Goal: Communication & Community: Answer question/provide support

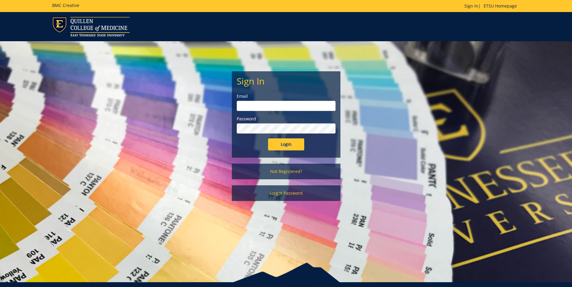
type input "[EMAIL_ADDRESS][DOMAIN_NAME]"
click at [293, 145] on input "Login" at bounding box center [286, 145] width 36 height 12
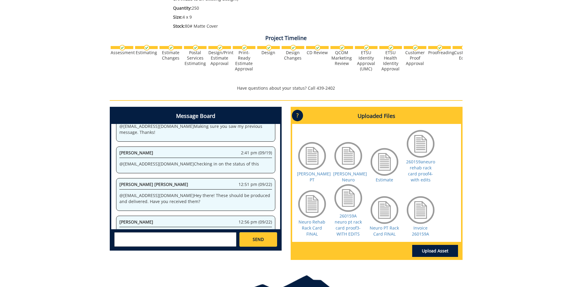
scroll to position [187, 0]
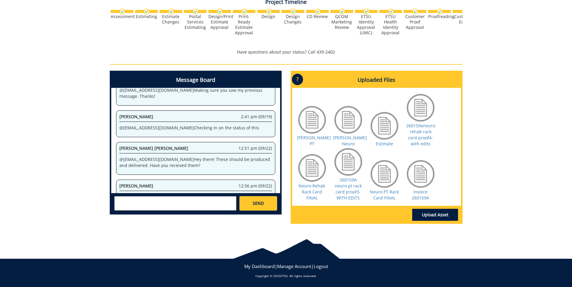
click at [419, 175] on div at bounding box center [420, 174] width 30 height 30
click at [313, 188] on link "Neuro Rehab Rack Card FINAL" at bounding box center [311, 192] width 27 height 18
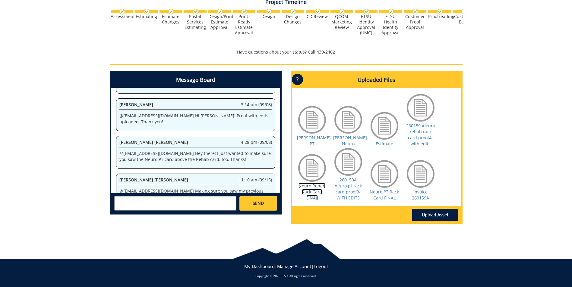
scroll to position [6225, 0]
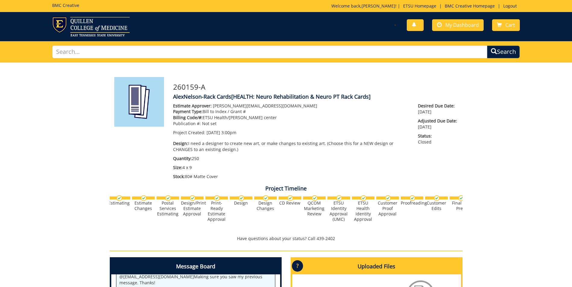
scroll to position [151, 0]
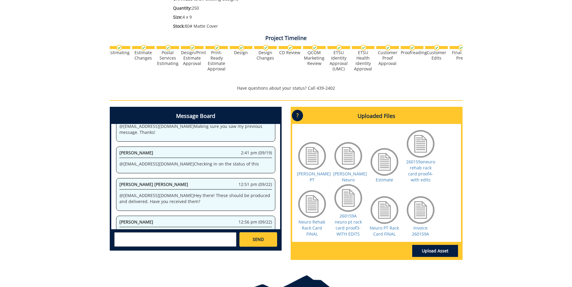
click at [155, 243] on textarea at bounding box center [175, 240] width 122 height 14
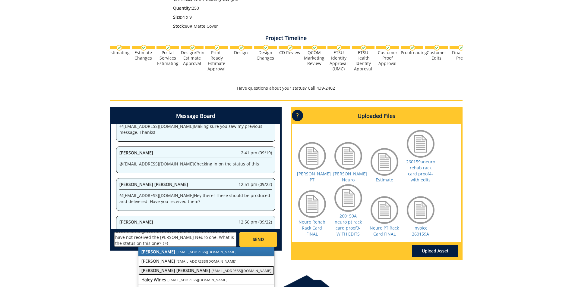
click at [174, 271] on strong "[PERSON_NAME] [PERSON_NAME]" at bounding box center [175, 271] width 69 height 6
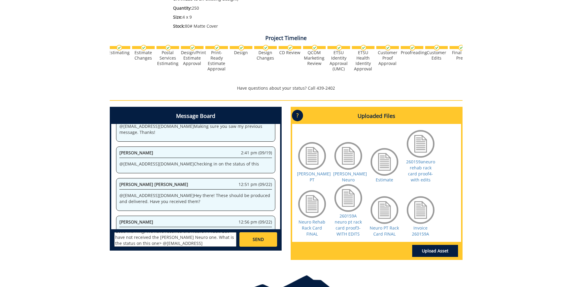
click at [350, 166] on div at bounding box center [348, 156] width 30 height 30
click at [347, 181] on link "[PERSON_NAME] Neuro" at bounding box center [350, 177] width 34 height 12
click at [137, 243] on textarea "Good Morning, We have received the Neuro PT rack. But have not received the [PE…" at bounding box center [175, 240] width 122 height 14
click at [140, 243] on textarea "Good Morning, We have received the Neuro PT rack. But have not received the [PE…" at bounding box center [175, 240] width 122 height 14
type textarea "Good Morning, We have received the Neuro PT rack. But have not received the [PE…"
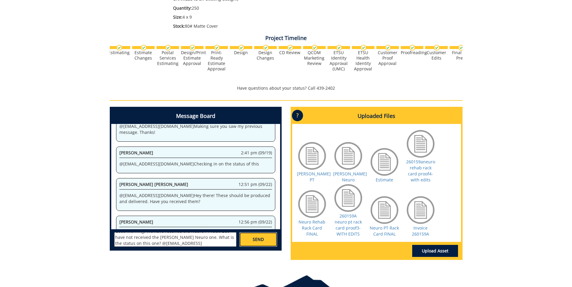
click at [264, 240] on link "SEND" at bounding box center [257, 240] width 37 height 14
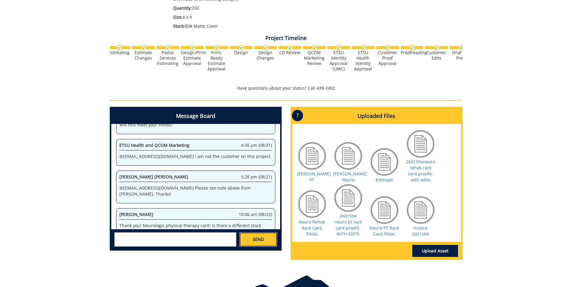
scroll to position [32450, 0]
